Goal: Transaction & Acquisition: Purchase product/service

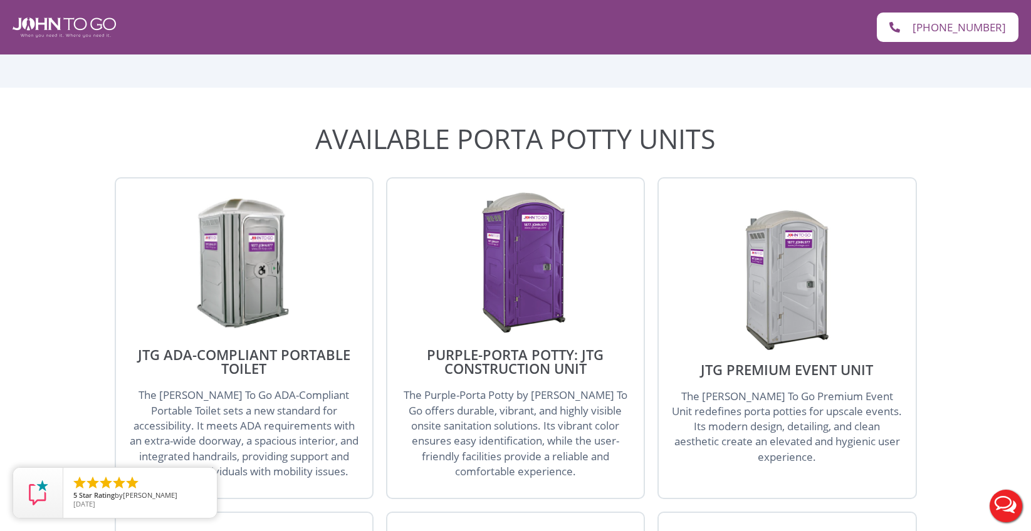
scroll to position [1504, 0]
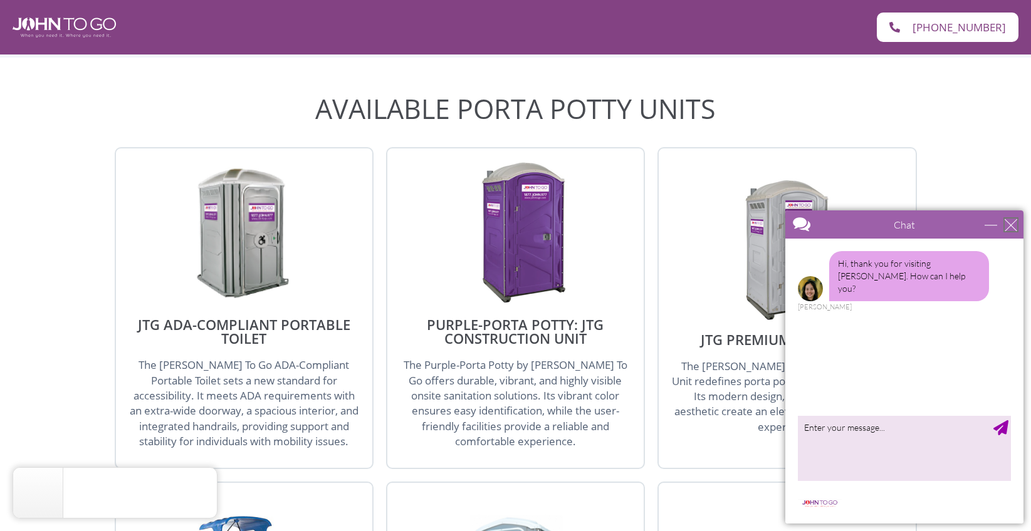
click at [1016, 221] on div "close" at bounding box center [1011, 225] width 13 height 13
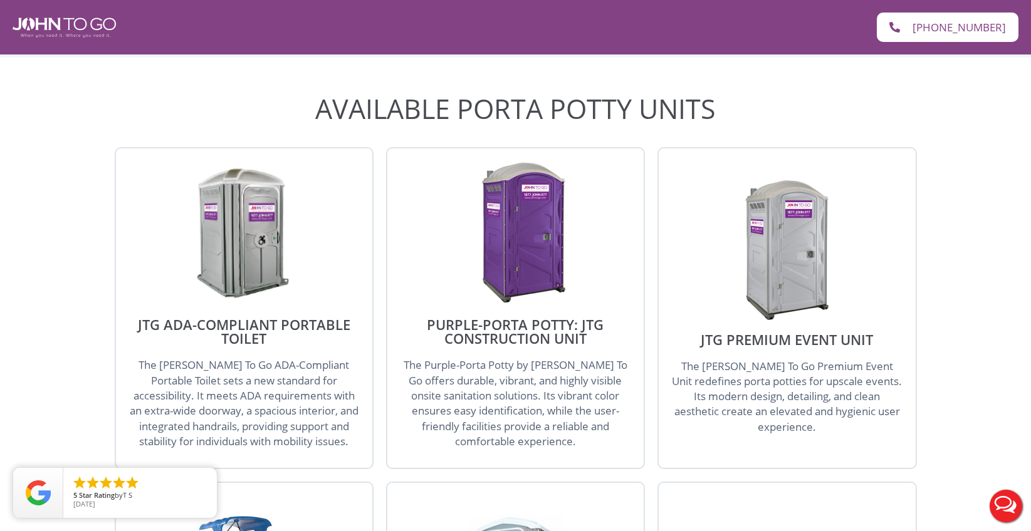
scroll to position [0, 0]
click at [573, 293] on div "Purple-Porta Potty: JTG Construction Unit The Purple-Porta Potty by [PERSON_NAM…" at bounding box center [515, 308] width 259 height 322
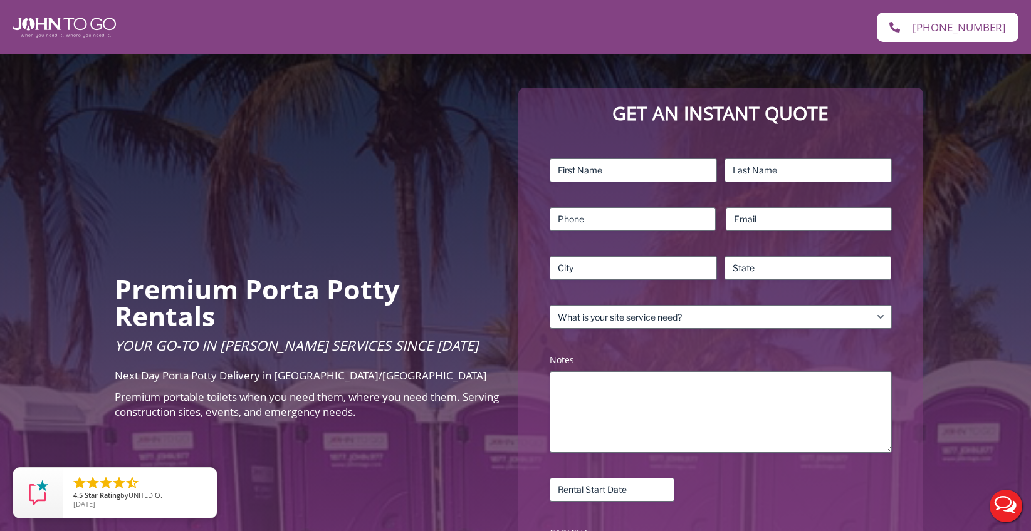
scroll to position [125, 0]
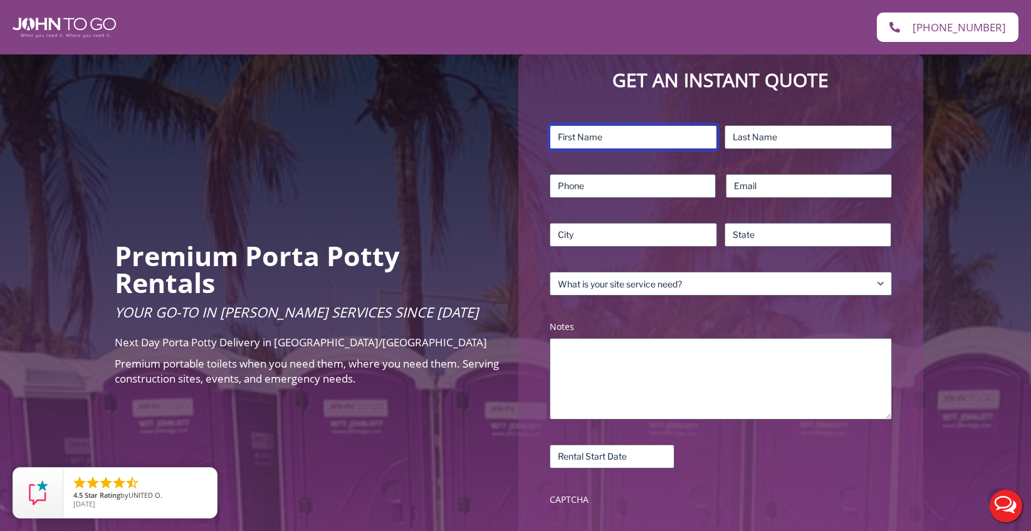
click at [585, 140] on input "First" at bounding box center [633, 137] width 167 height 24
type input "[PERSON_NAME]"
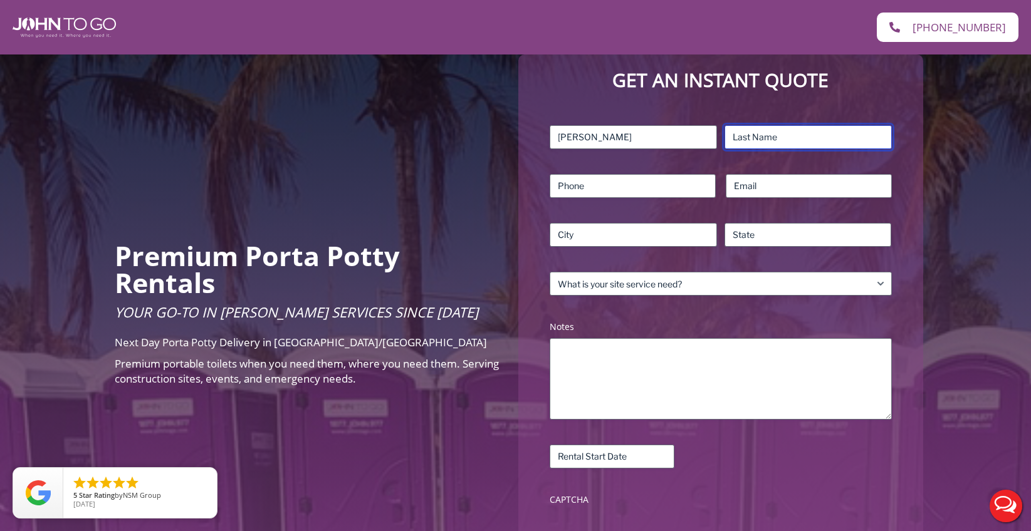
type input "Sandorfi"
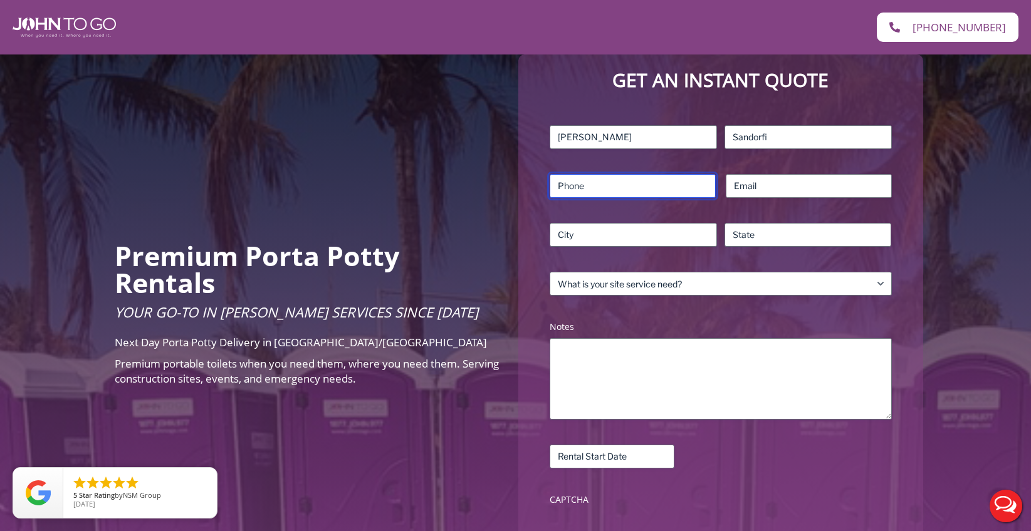
type input "5168876460"
type input "[EMAIL_ADDRESS][DOMAIN_NAME]"
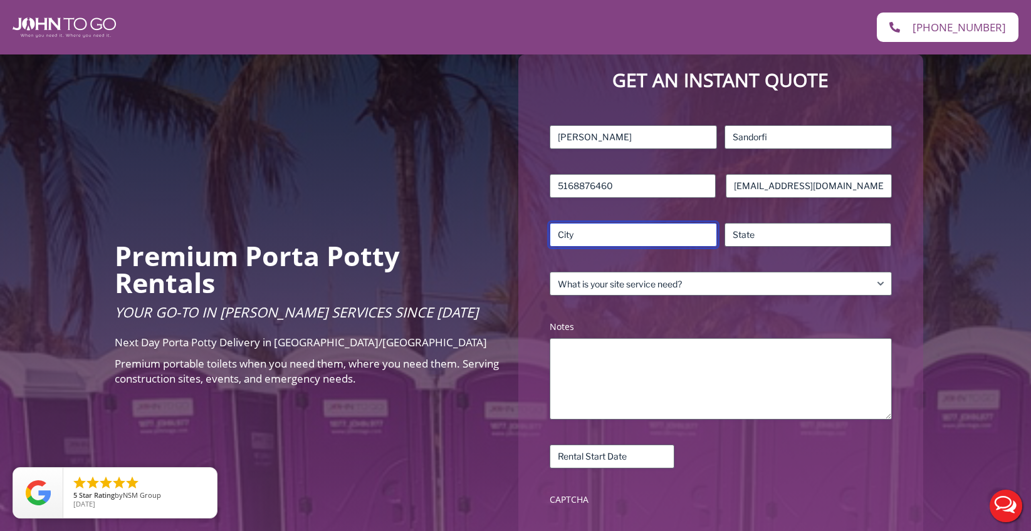
type input "[GEOGRAPHIC_DATA], [GEOGRAPHIC_DATA]"
type input "[US_STATE]"
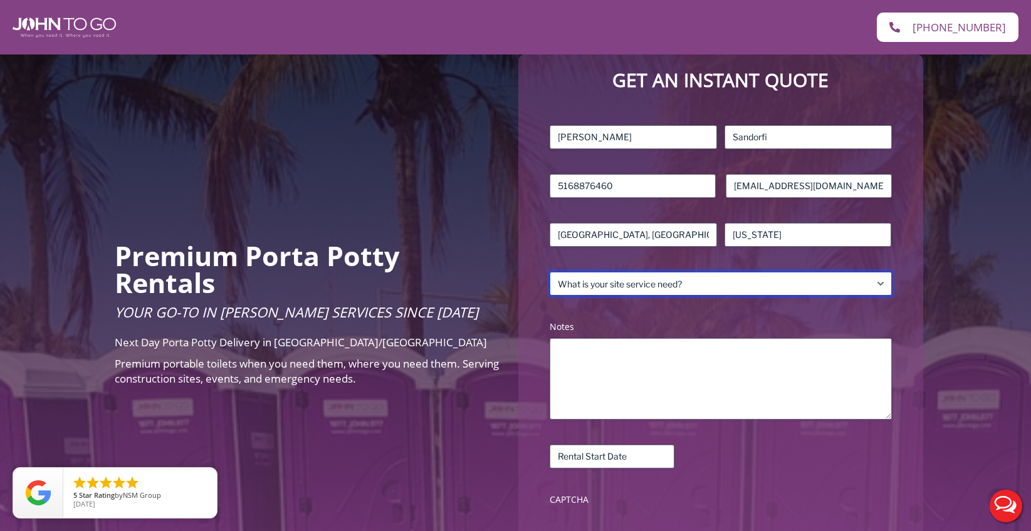
click at [878, 284] on select "What is your site service need? Consumer Construction – Commercial Construction…" at bounding box center [721, 284] width 342 height 24
select select "Event"
click at [550, 272] on select "What is your site service need? Consumer Construction – Commercial Construction…" at bounding box center [721, 284] width 342 height 24
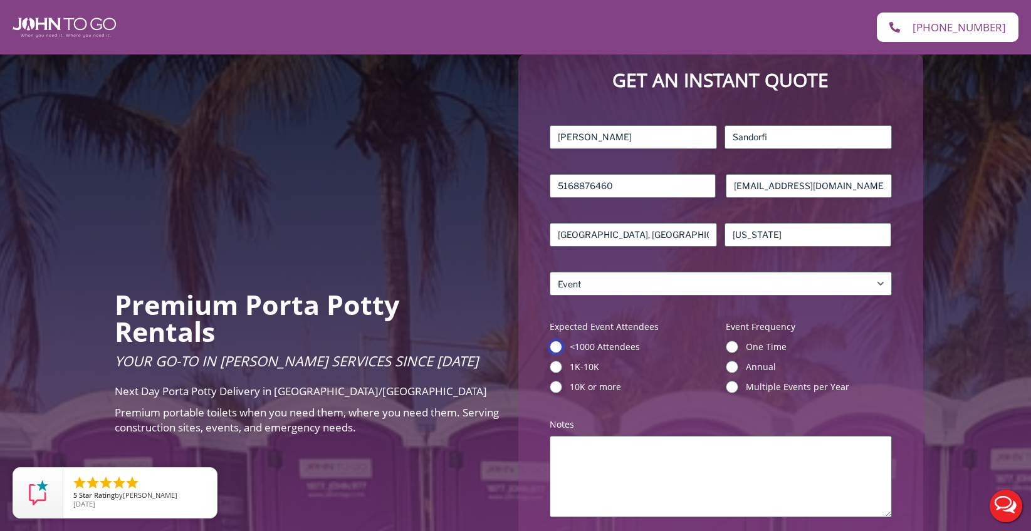
click at [555, 347] on input "<1000 Attendees" at bounding box center [556, 347] width 13 height 13
radio input "true"
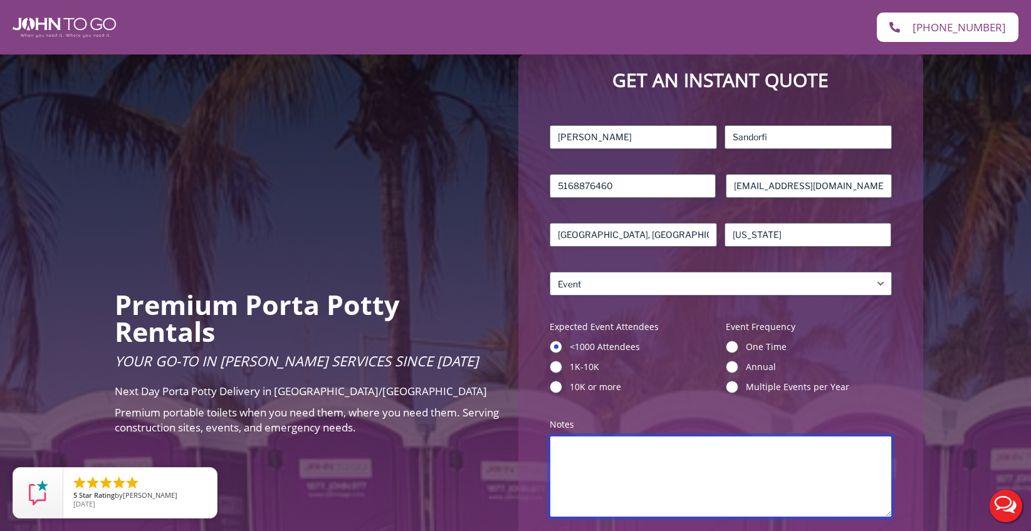
click at [658, 462] on textarea "Notes (Required)" at bounding box center [721, 476] width 342 height 81
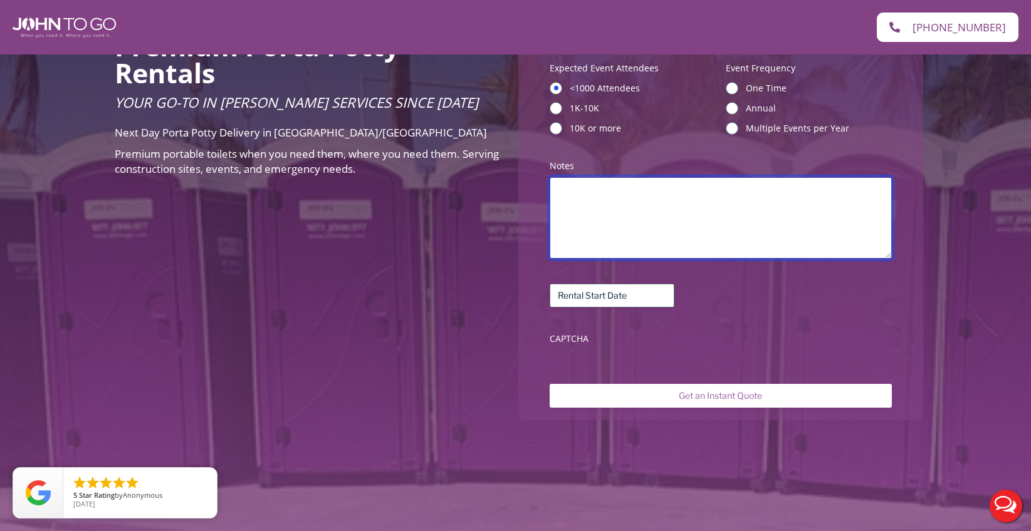
scroll to position [376, 0]
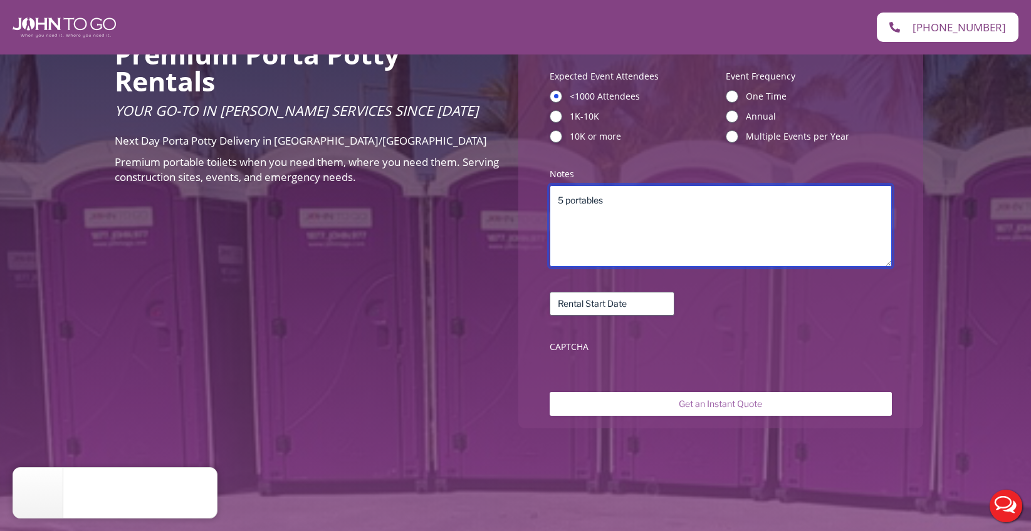
type textarea "5 portables"
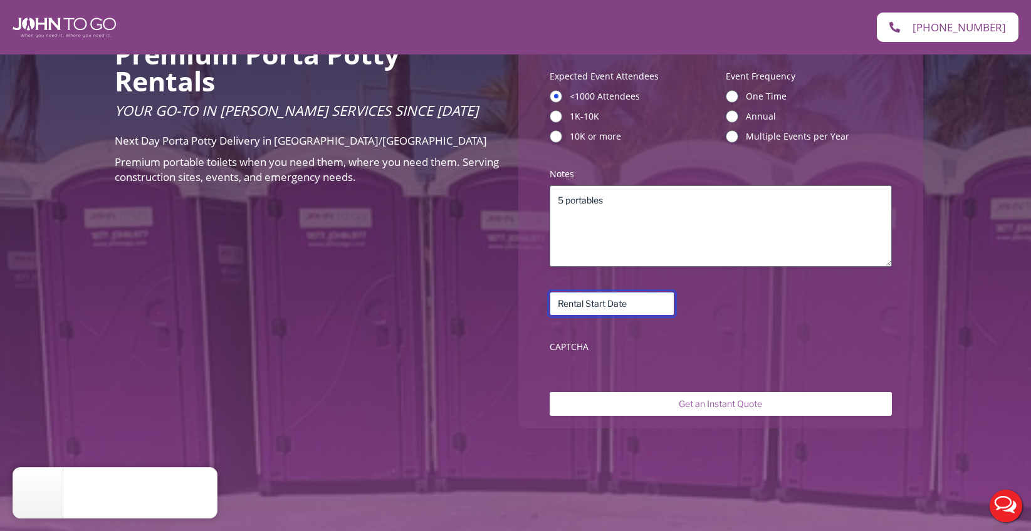
click at [608, 308] on input "Rental Start Date (Required)" at bounding box center [612, 304] width 125 height 24
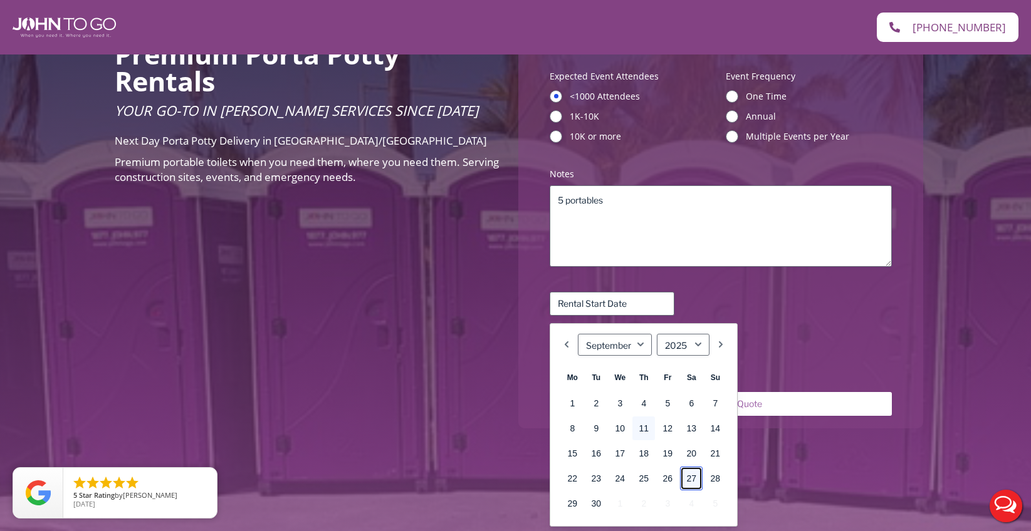
click at [696, 482] on link "27" at bounding box center [691, 479] width 23 height 24
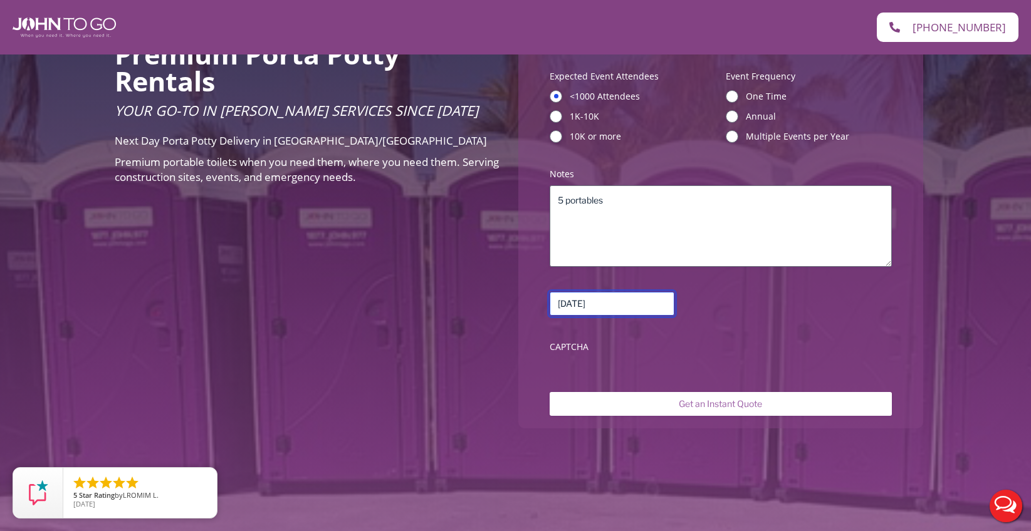
click at [619, 301] on input "[DATE]" at bounding box center [612, 304] width 125 height 24
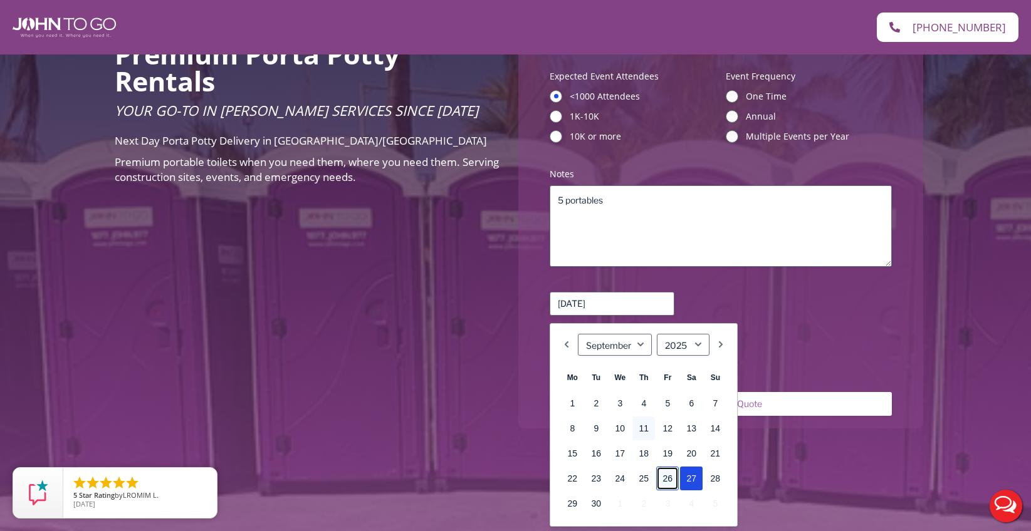
click at [673, 476] on link "26" at bounding box center [667, 479] width 23 height 24
type input "[DATE]"
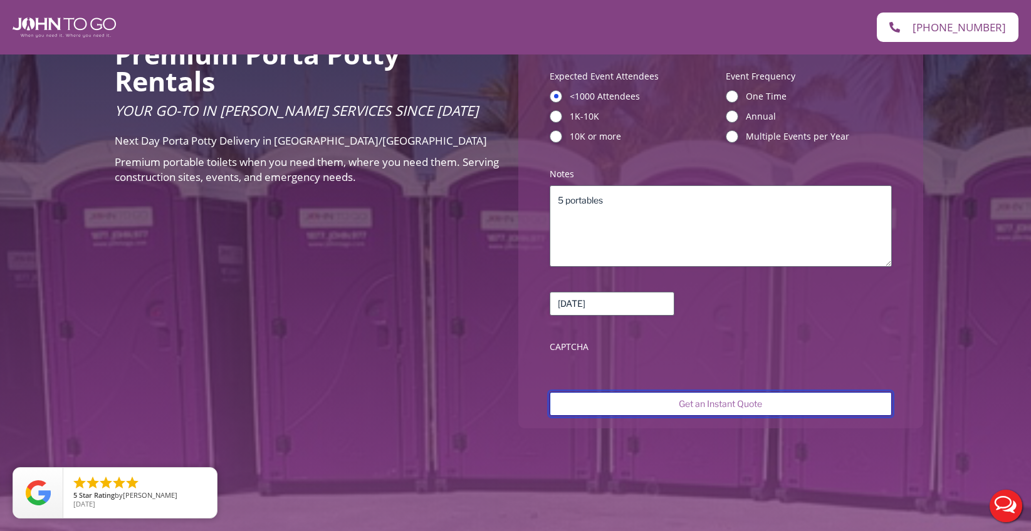
click at [721, 402] on input "Get an Instant Quote" at bounding box center [721, 404] width 342 height 24
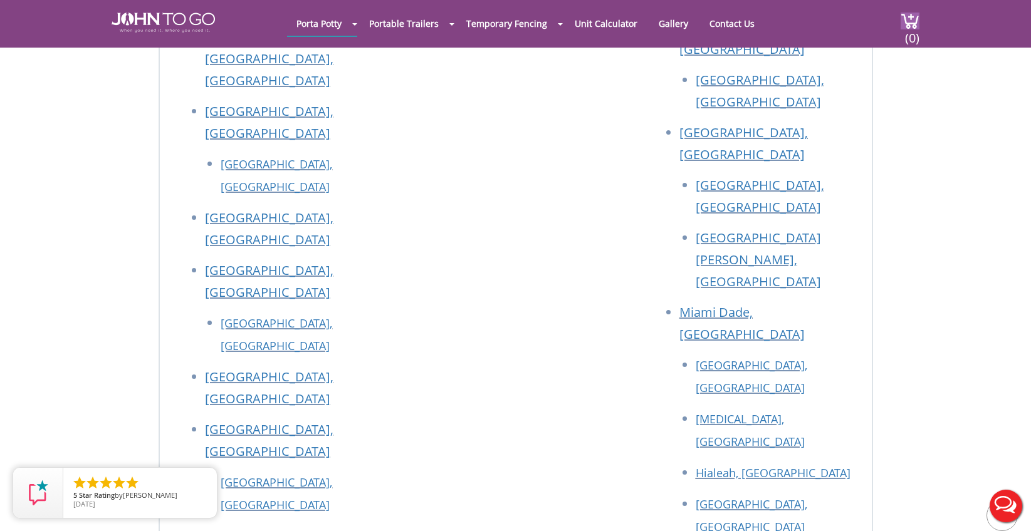
scroll to position [564, 0]
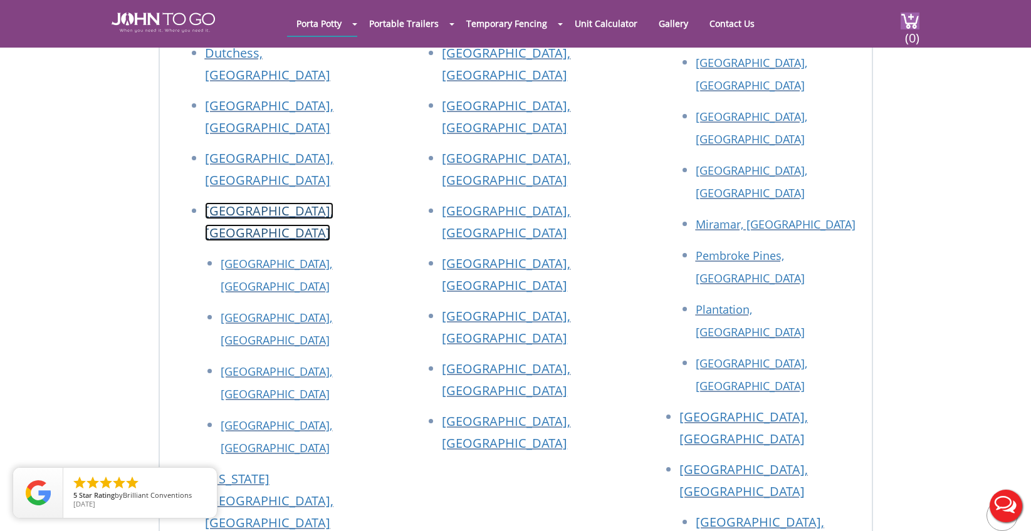
click at [269, 202] on link "Nassau County, NY" at bounding box center [269, 221] width 128 height 39
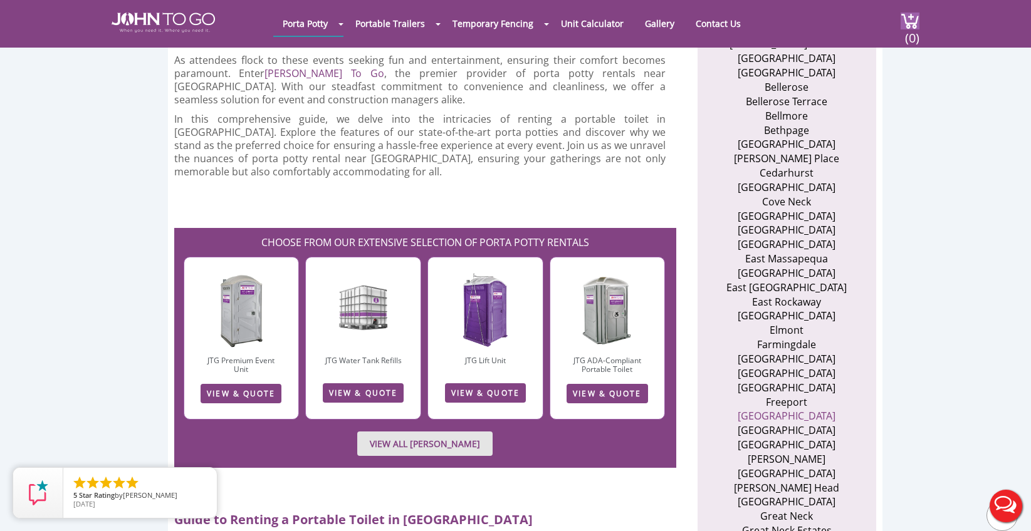
scroll to position [627, 0]
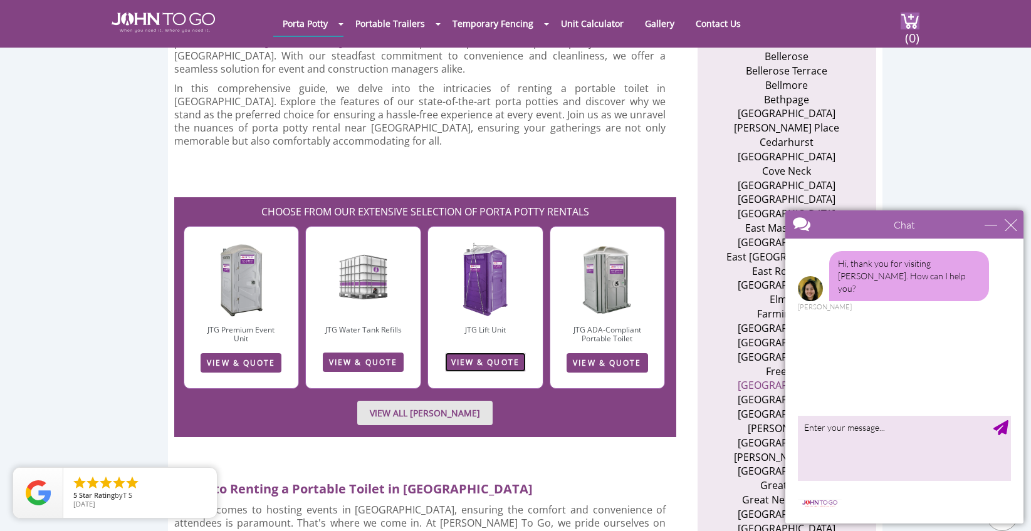
click at [488, 353] on link "VIEW & QUOTE" at bounding box center [485, 362] width 81 height 19
